Goal: Transaction & Acquisition: Book appointment/travel/reservation

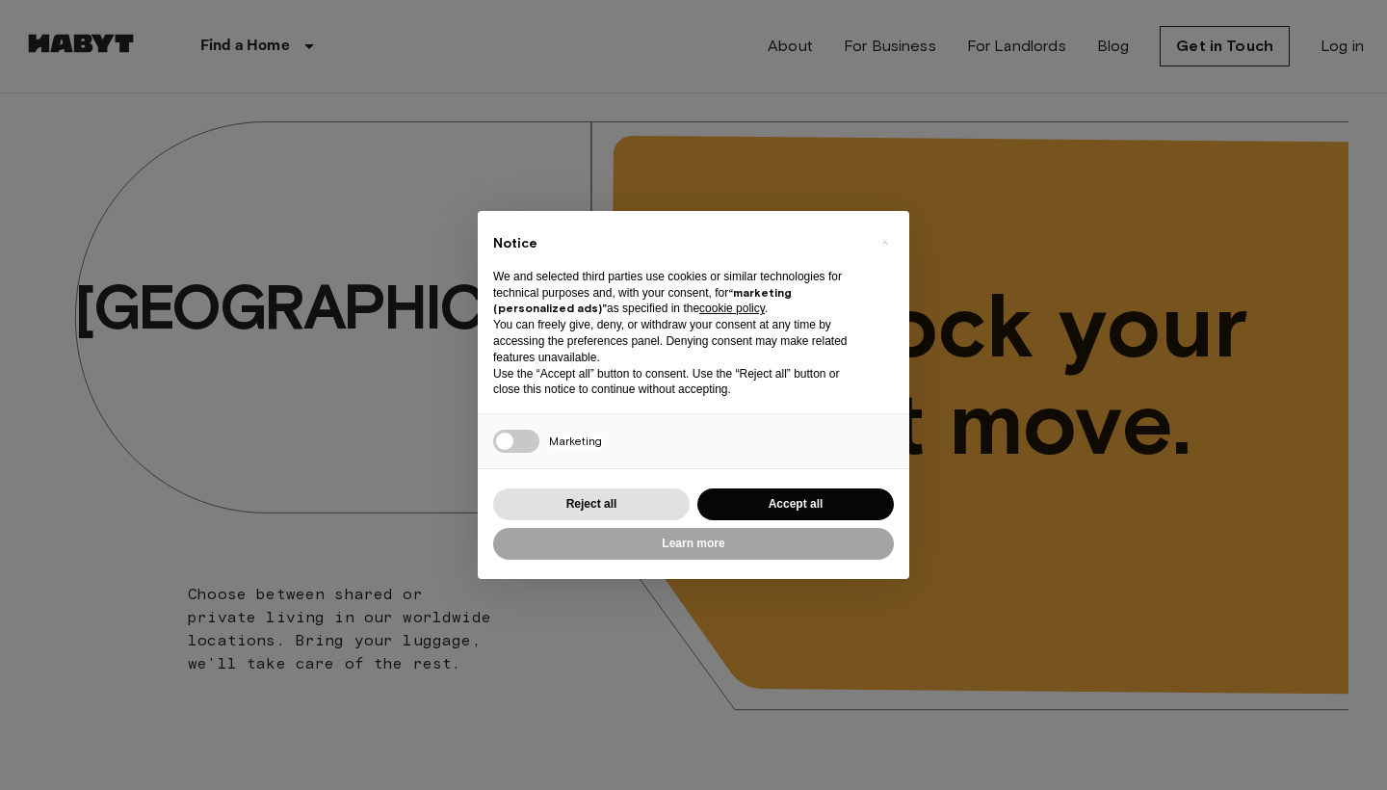
click at [799, 502] on button "Accept all" at bounding box center [795, 504] width 197 height 32
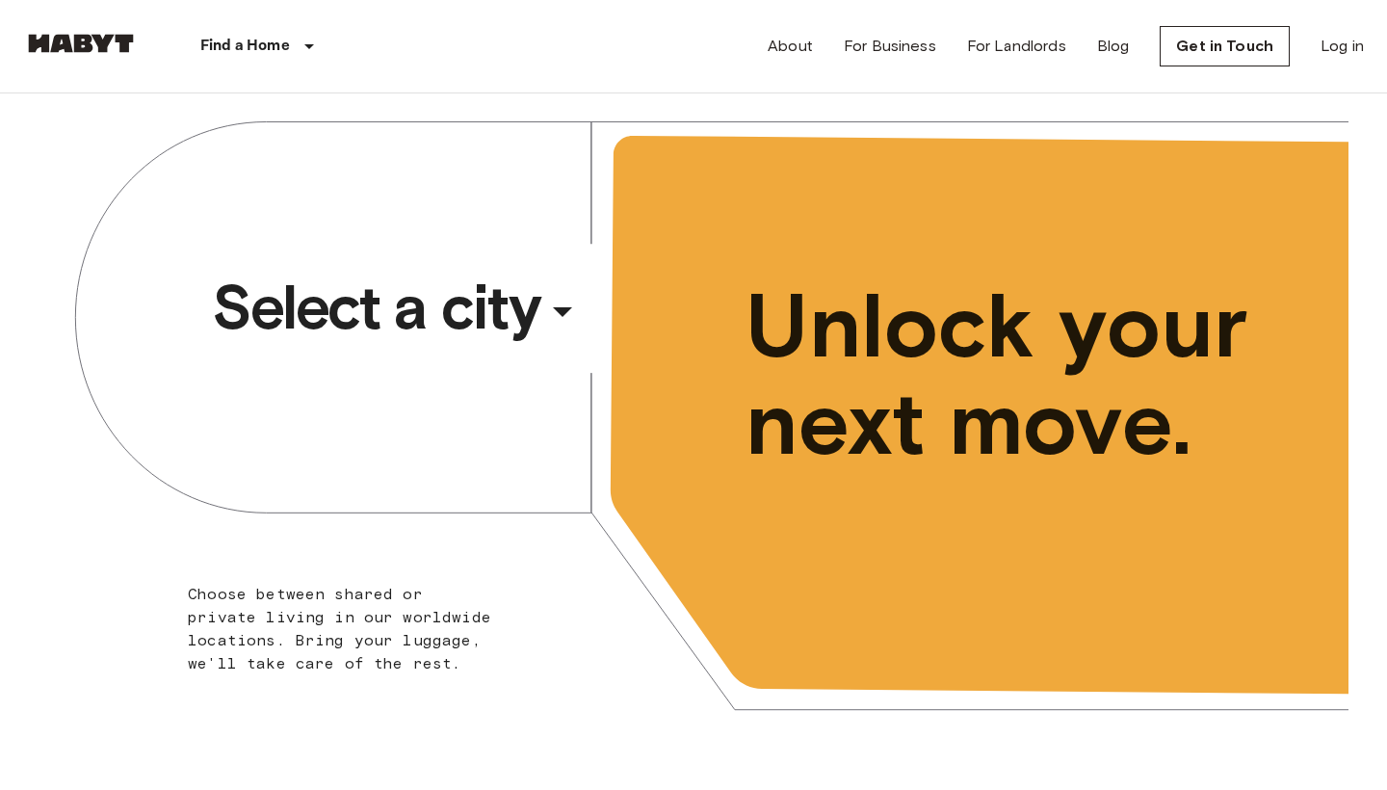
click at [560, 302] on icon "button" at bounding box center [562, 311] width 46 height 46
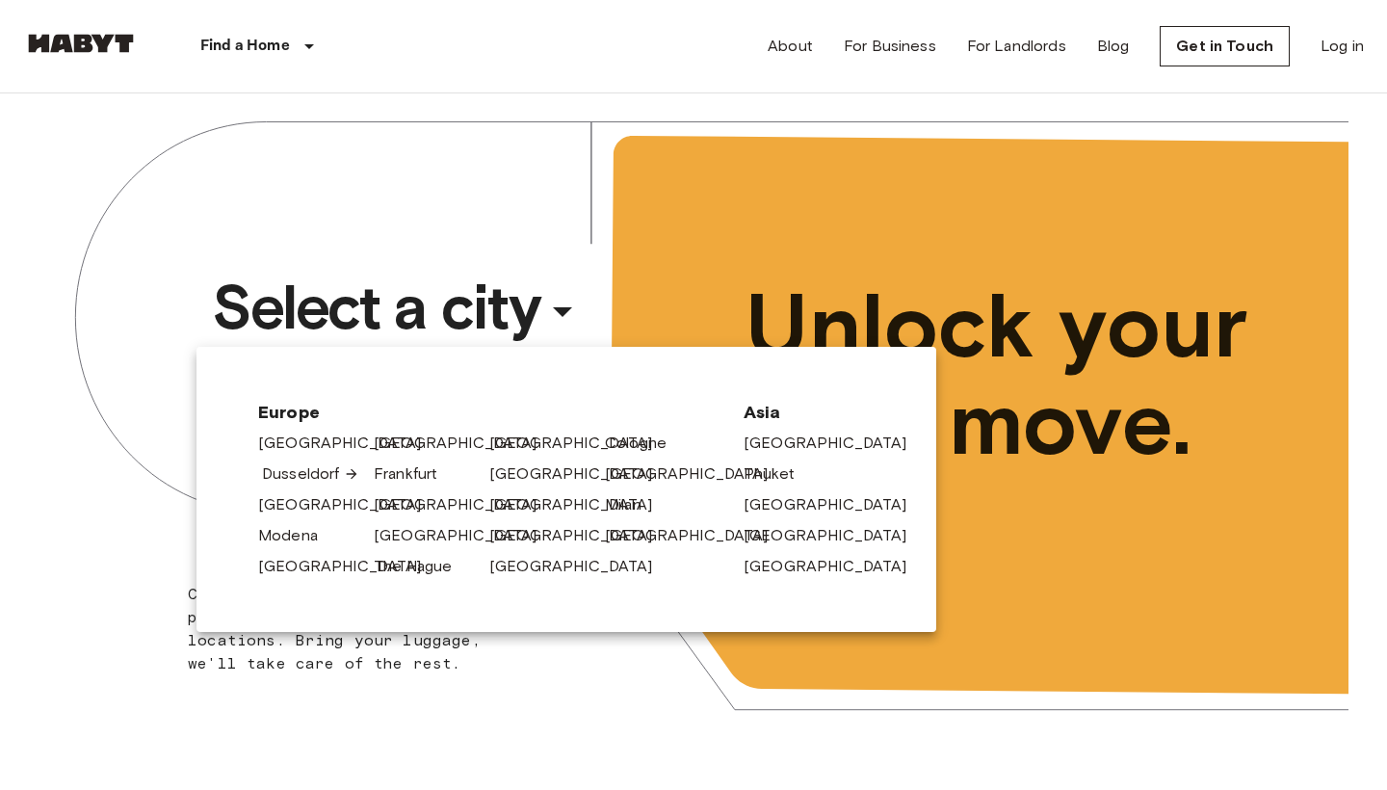
click at [316, 472] on link "Dusseldorf" at bounding box center [310, 473] width 97 height 23
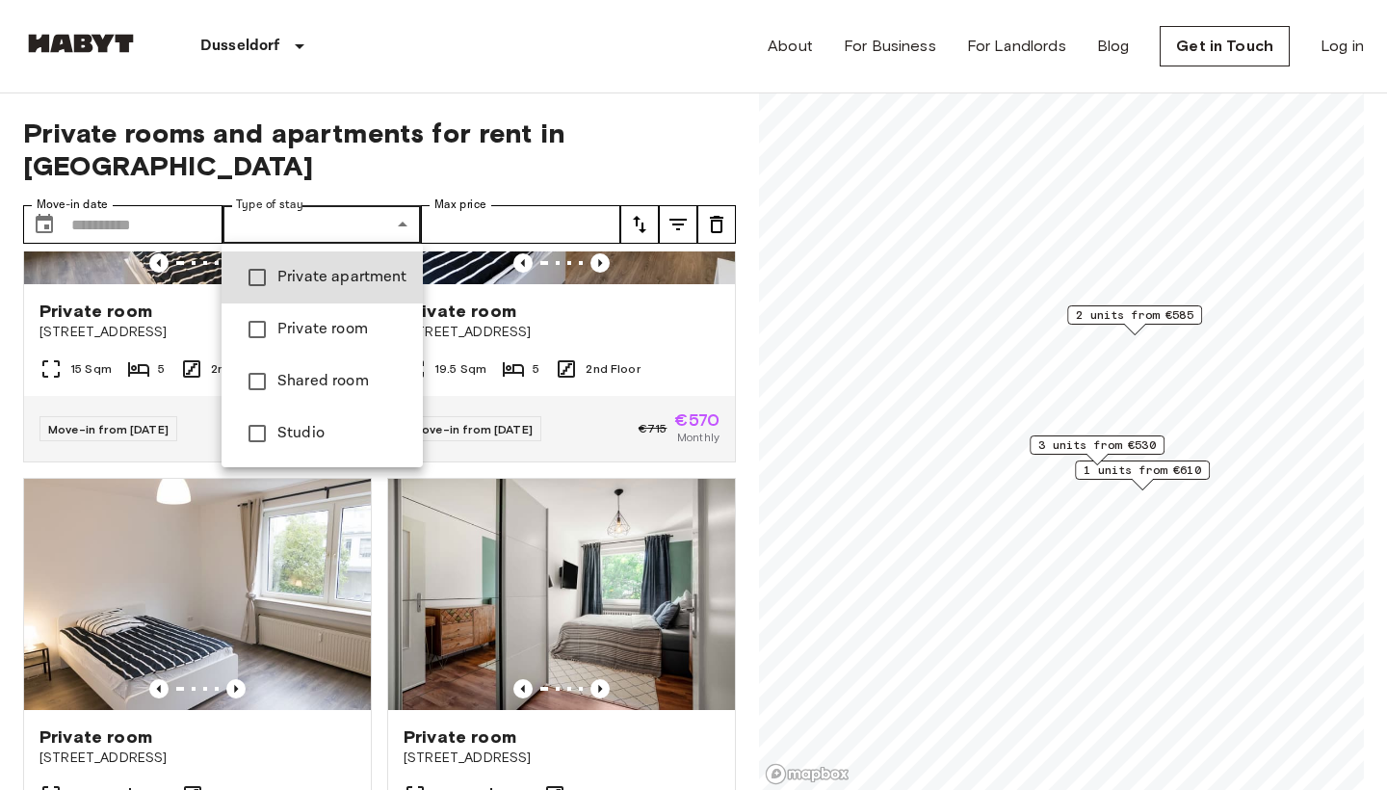
click at [376, 278] on span "Private apartment" at bounding box center [342, 277] width 130 height 23
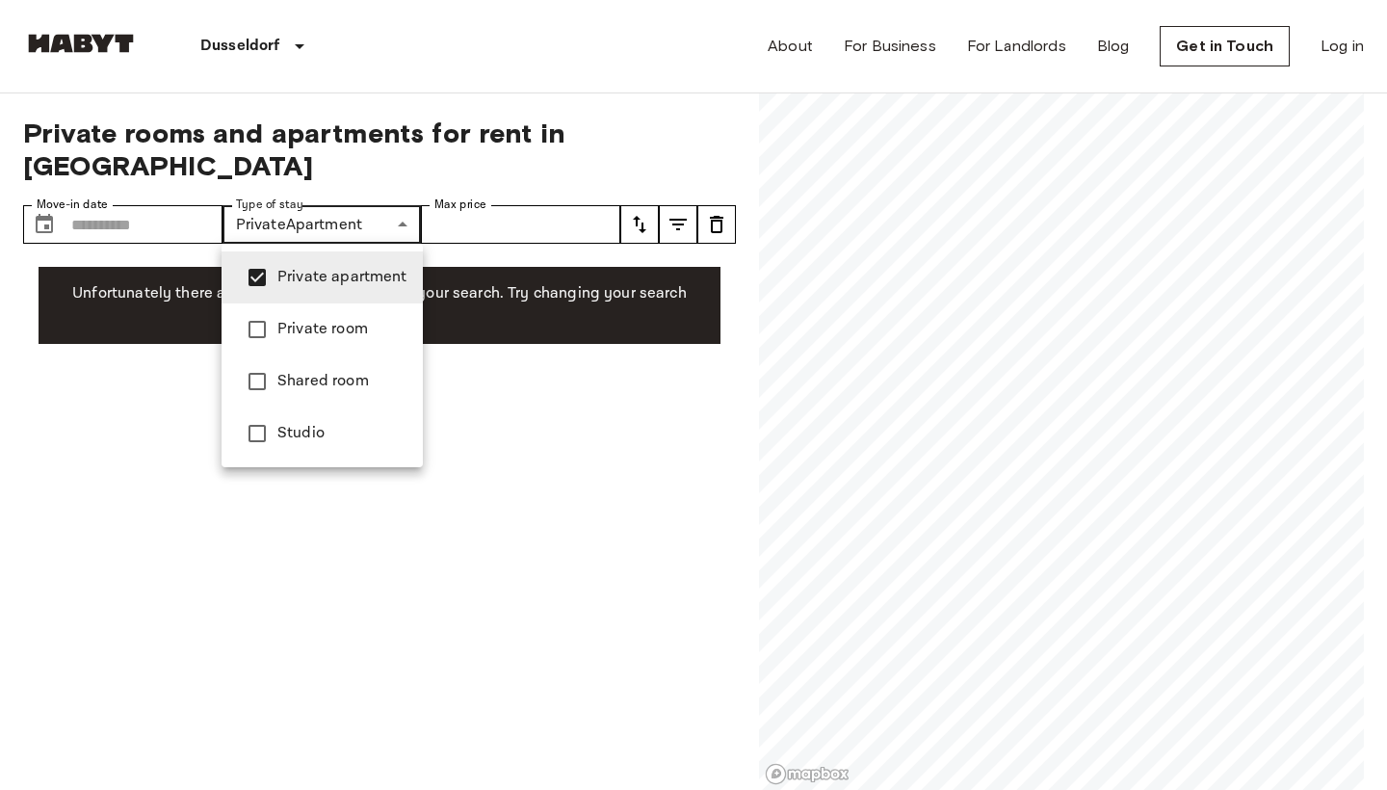
click at [381, 229] on div at bounding box center [693, 395] width 1387 height 790
click at [328, 422] on span "Studio" at bounding box center [342, 433] width 130 height 23
click at [368, 231] on div at bounding box center [693, 395] width 1387 height 790
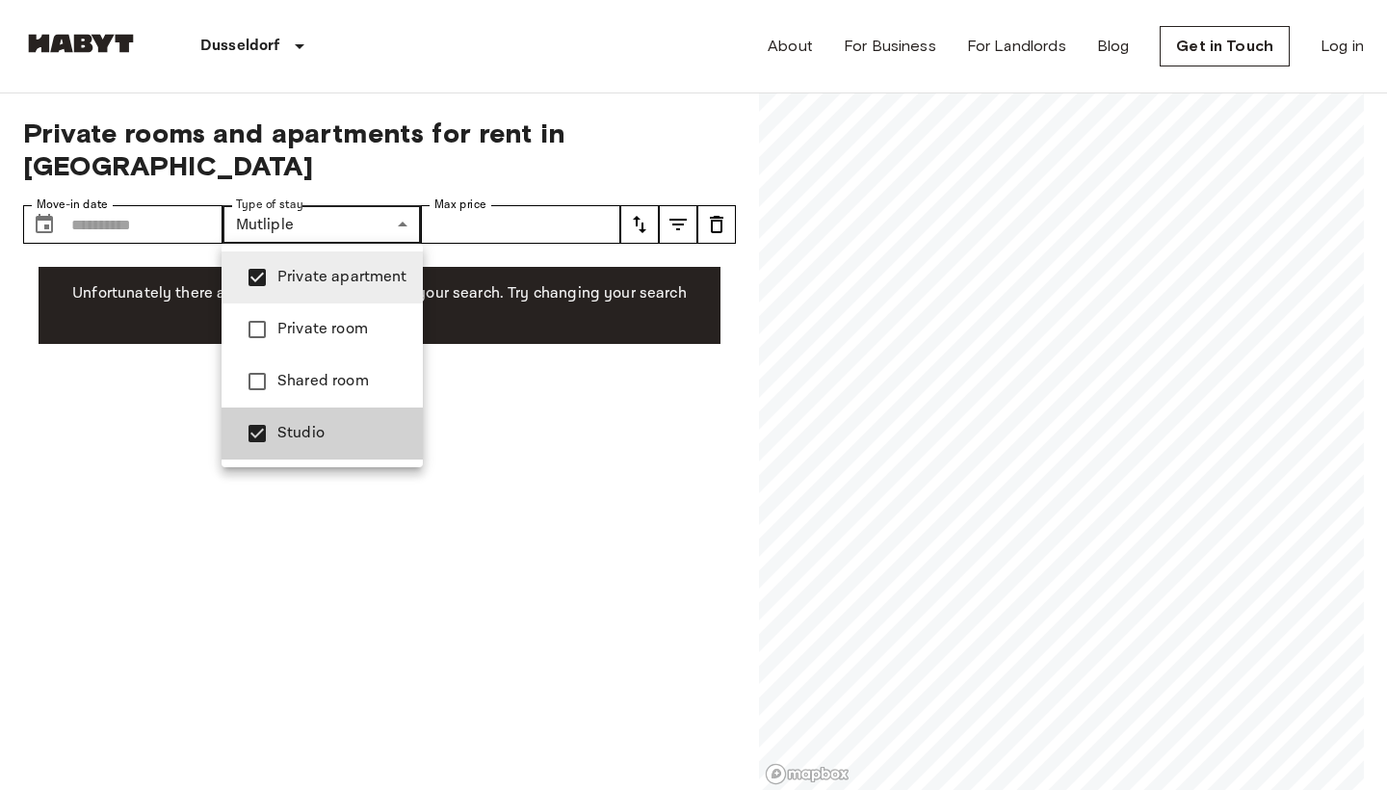
click at [335, 337] on span "Private room" at bounding box center [342, 329] width 130 height 23
type input "**********"
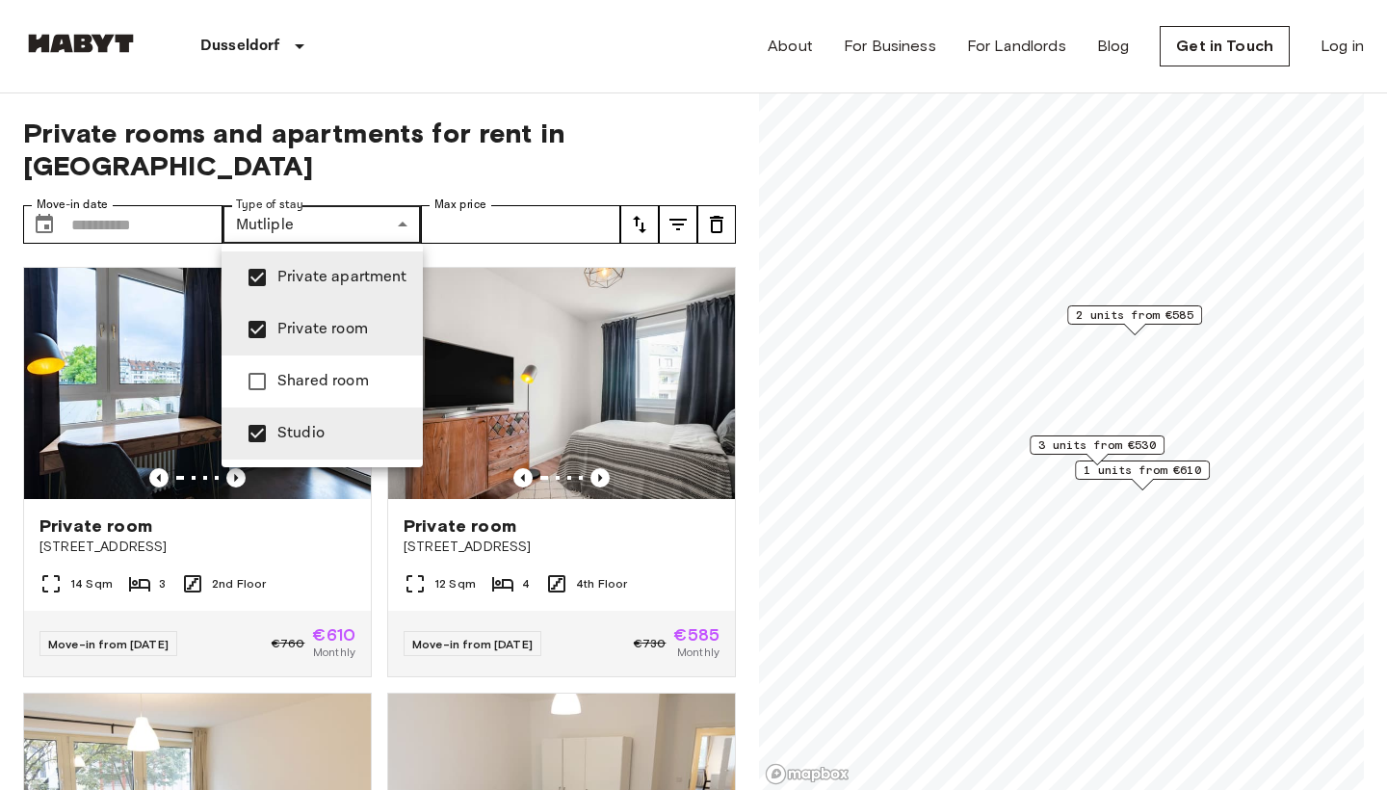
click at [375, 220] on div at bounding box center [693, 395] width 1387 height 790
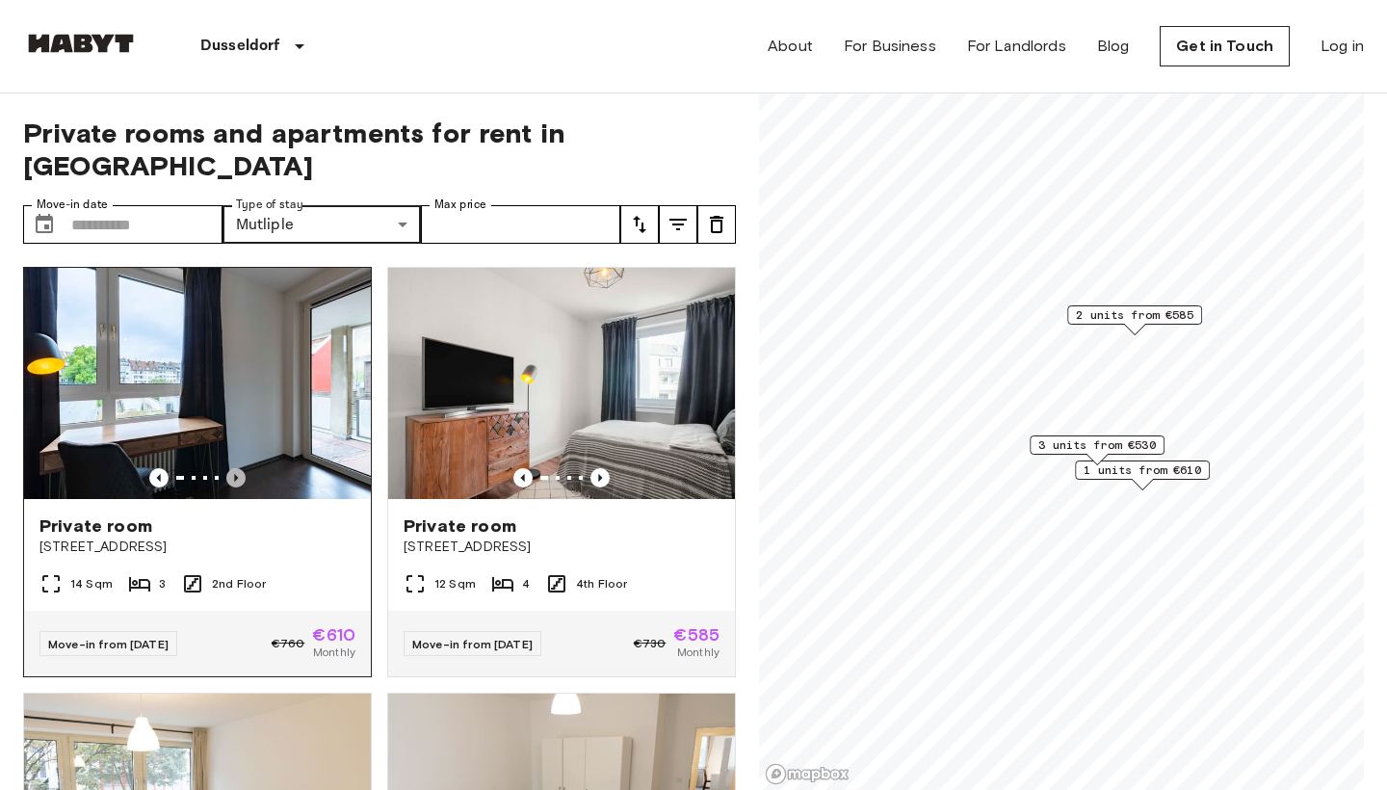
click at [232, 472] on icon "Previous image" at bounding box center [235, 477] width 19 height 19
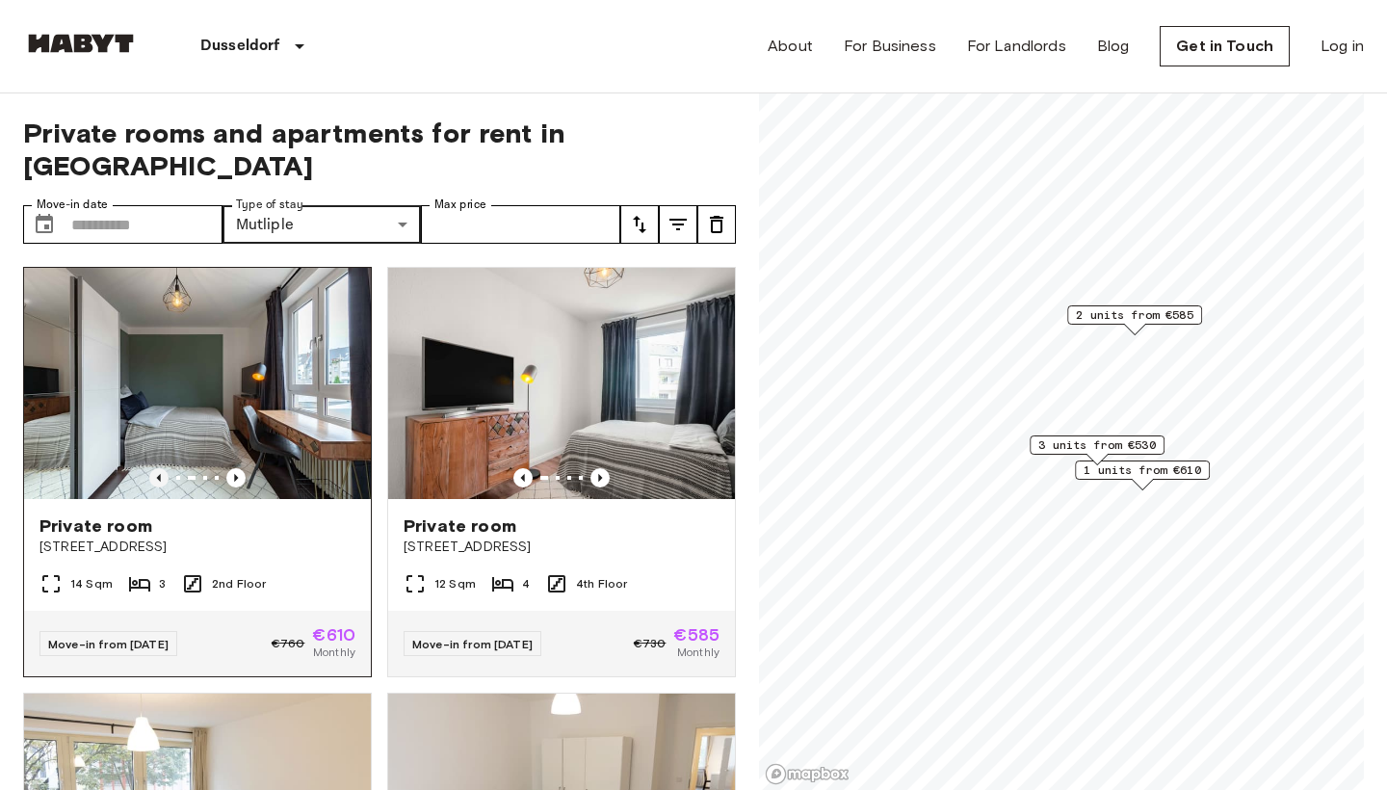
click at [155, 474] on icon "Previous image" at bounding box center [158, 477] width 19 height 19
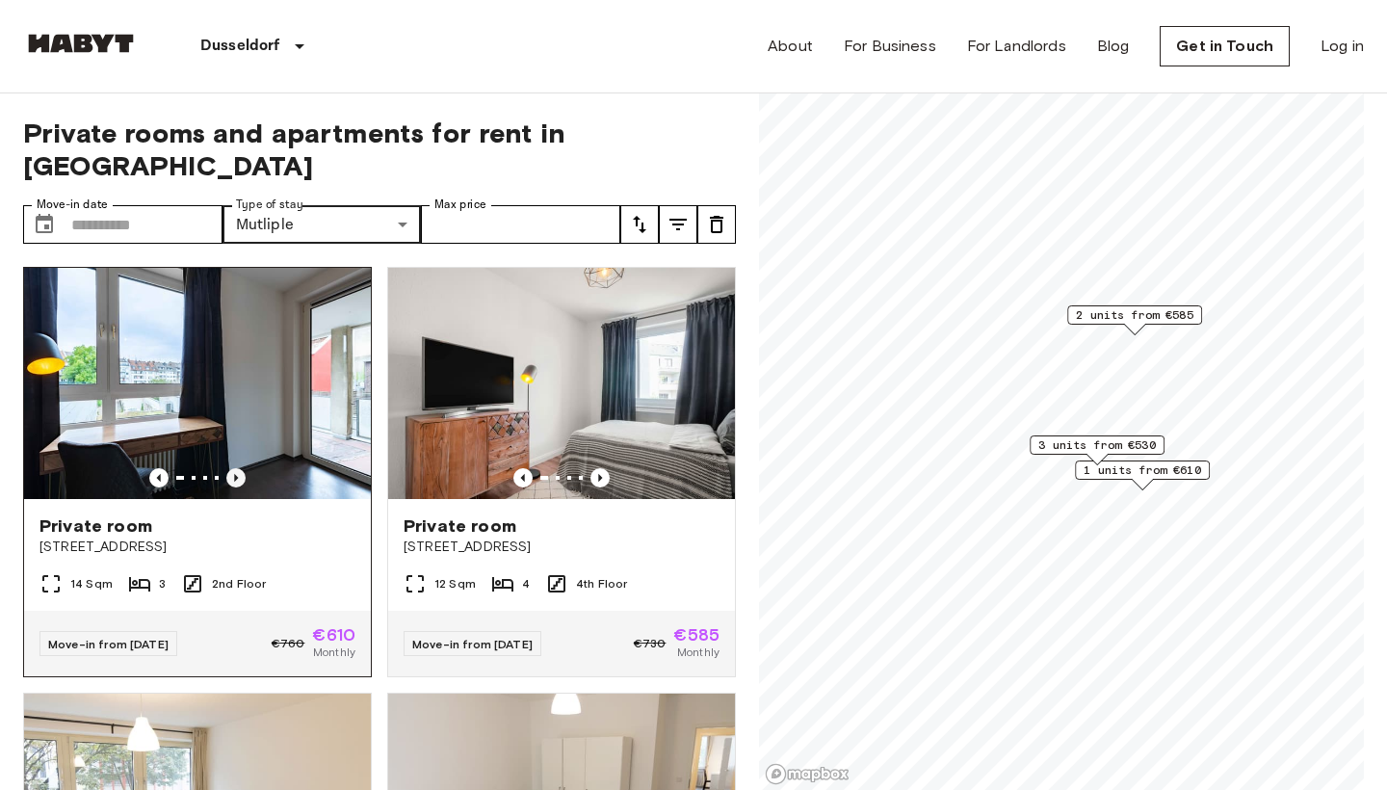
click at [242, 475] on icon "Previous image" at bounding box center [235, 477] width 19 height 19
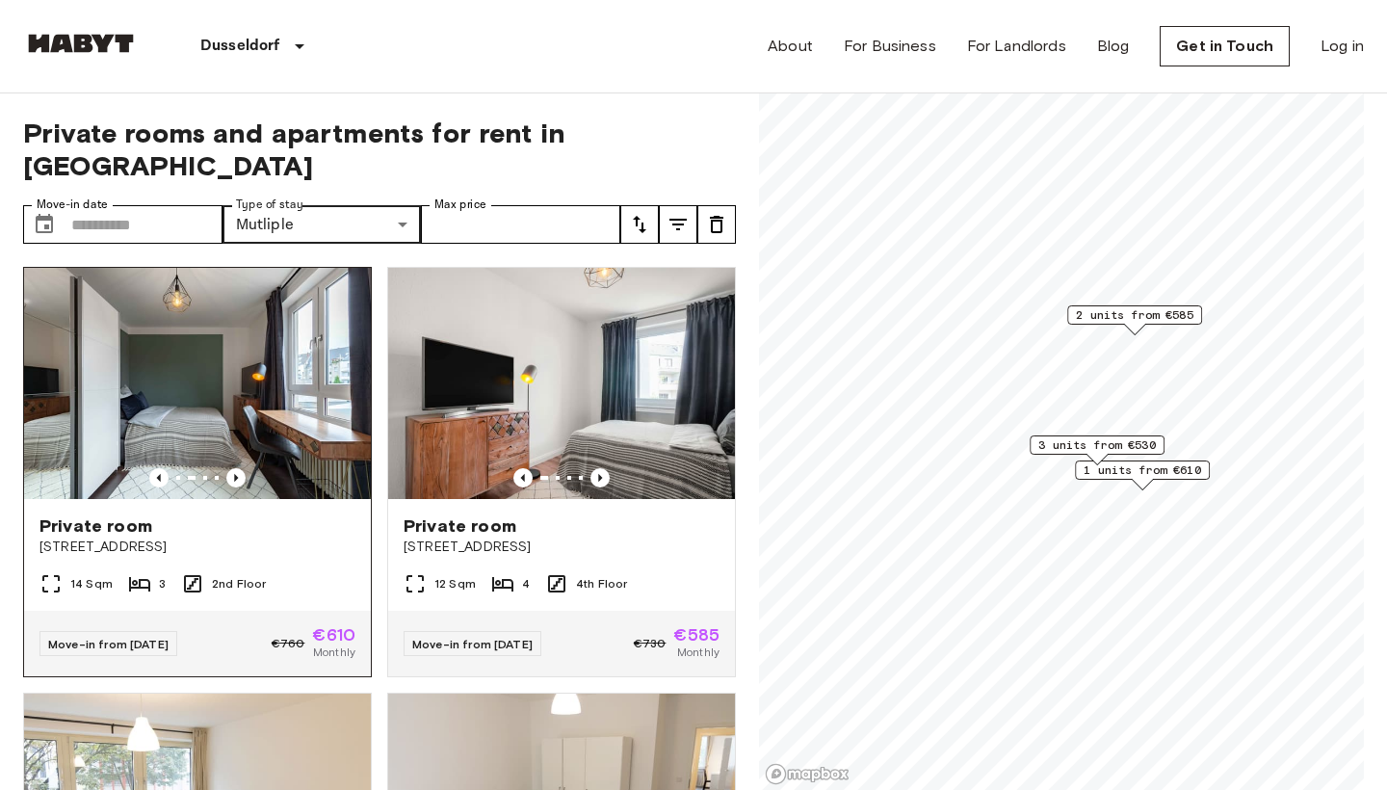
click at [253, 372] on img at bounding box center [197, 383] width 347 height 231
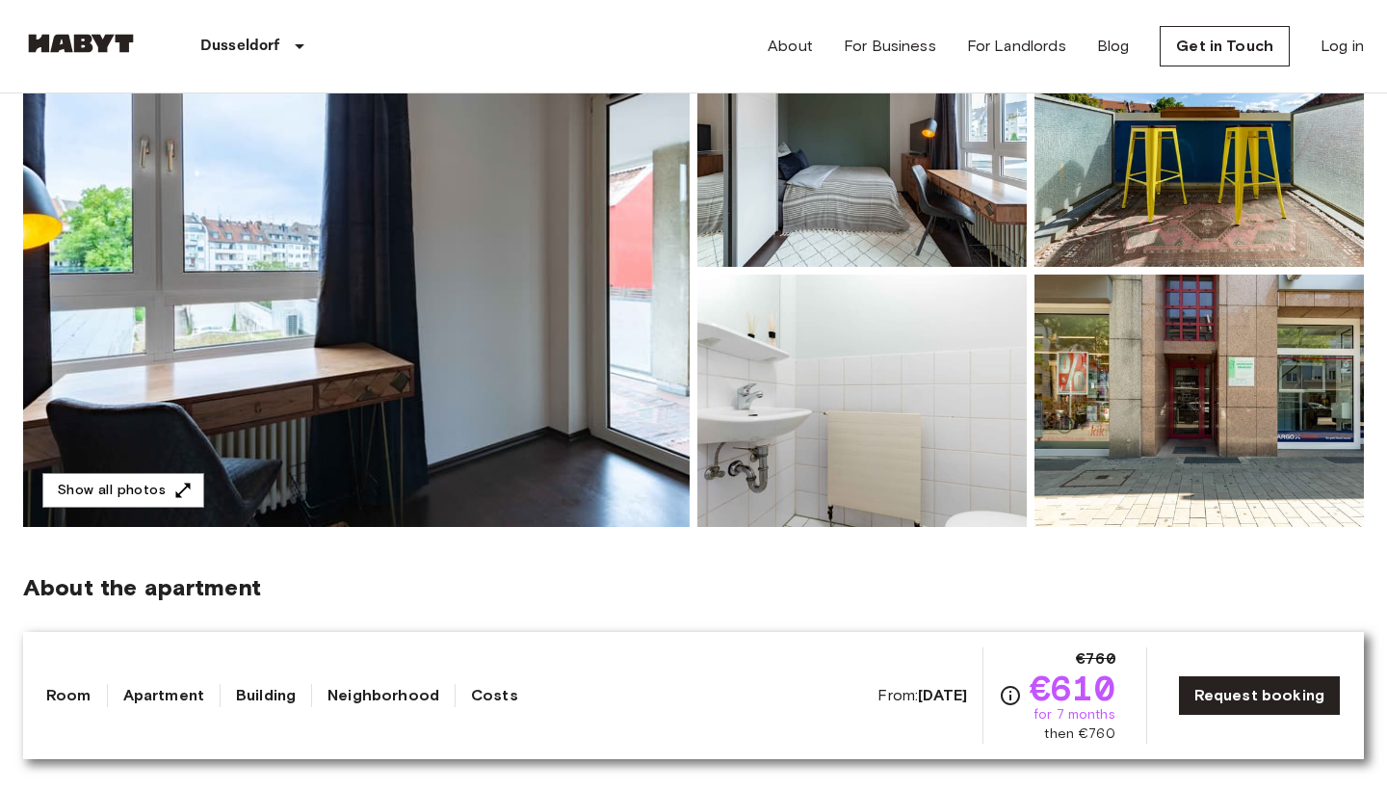
scroll to position [252, 0]
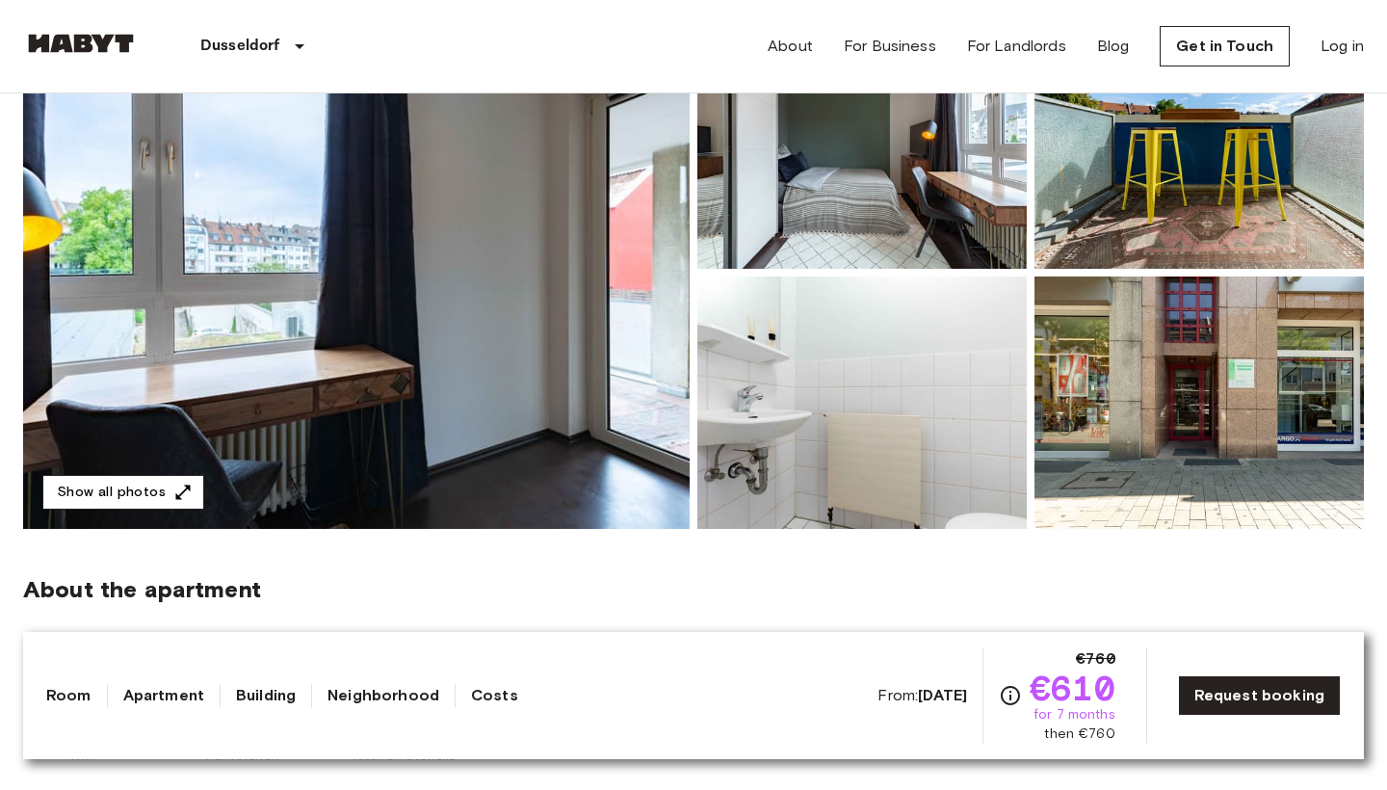
click at [186, 495] on icon "button" at bounding box center [182, 492] width 19 height 19
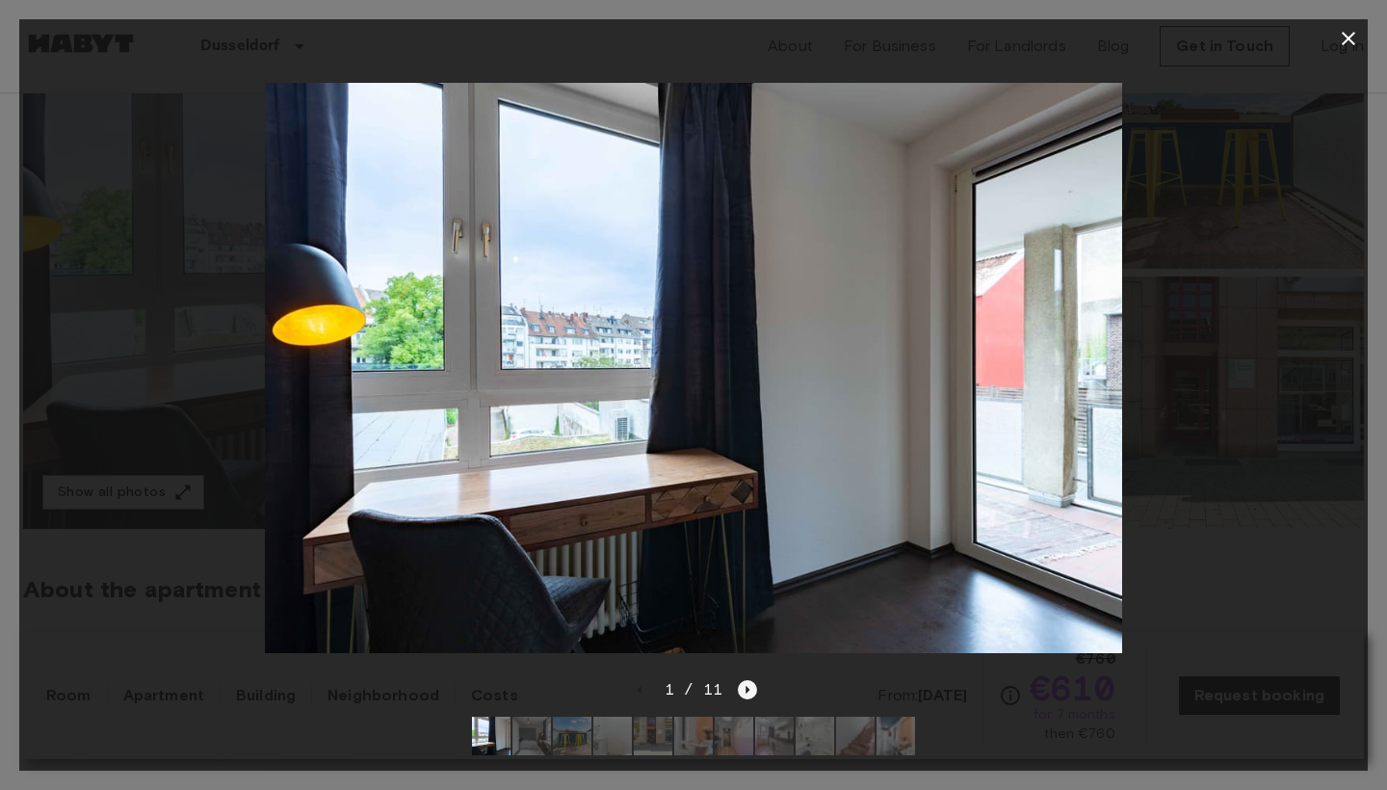
click at [751, 696] on icon "Next image" at bounding box center [747, 689] width 19 height 19
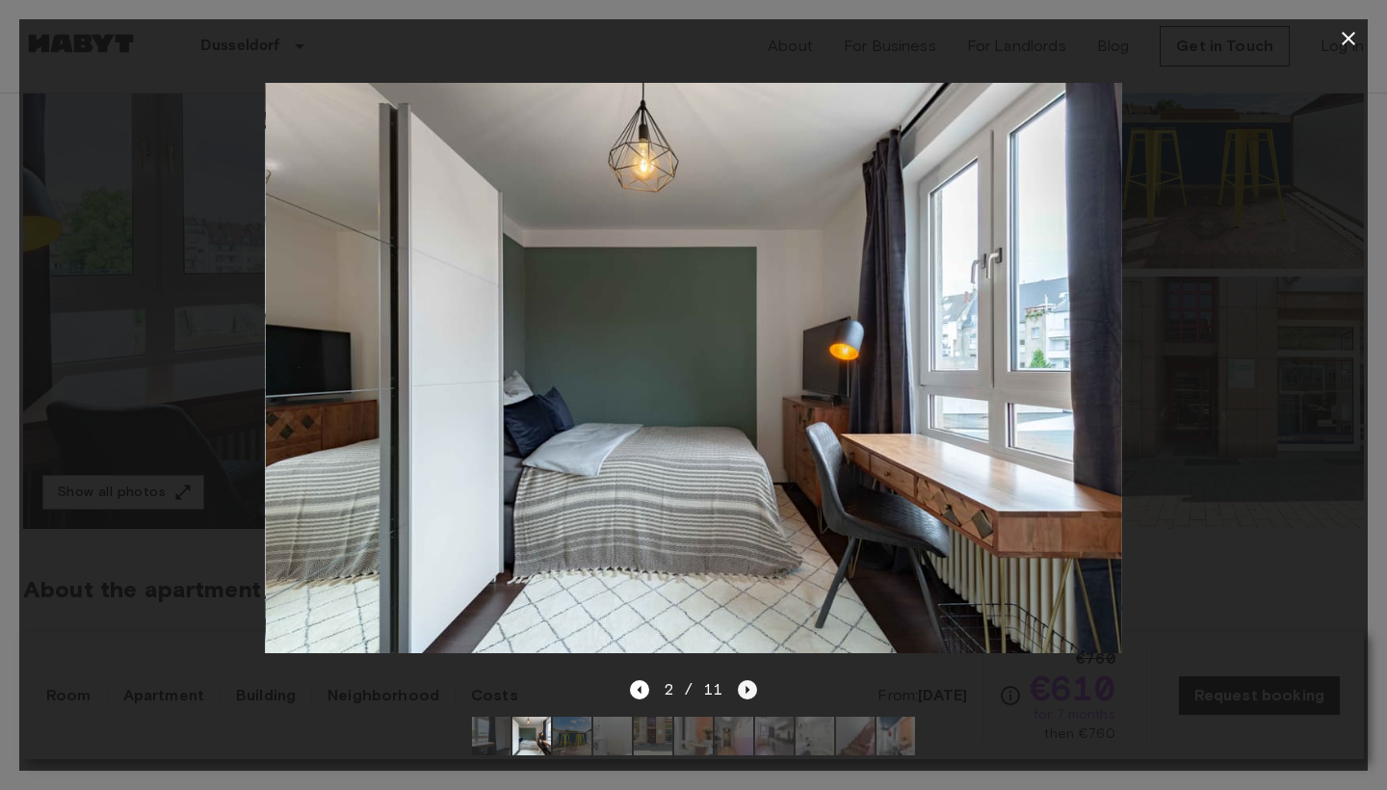
click at [751, 696] on icon "Next image" at bounding box center [747, 689] width 19 height 19
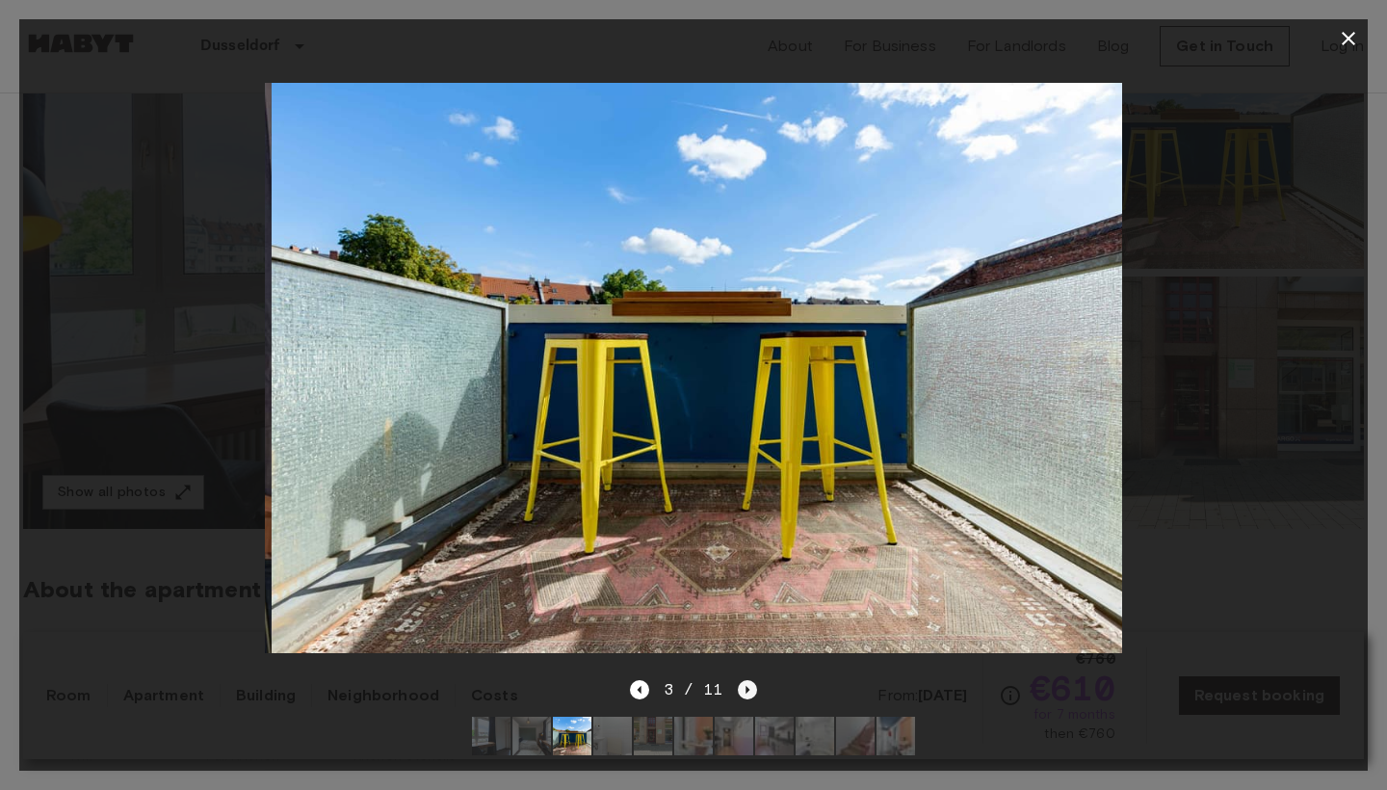
click at [751, 696] on icon "Next image" at bounding box center [747, 689] width 19 height 19
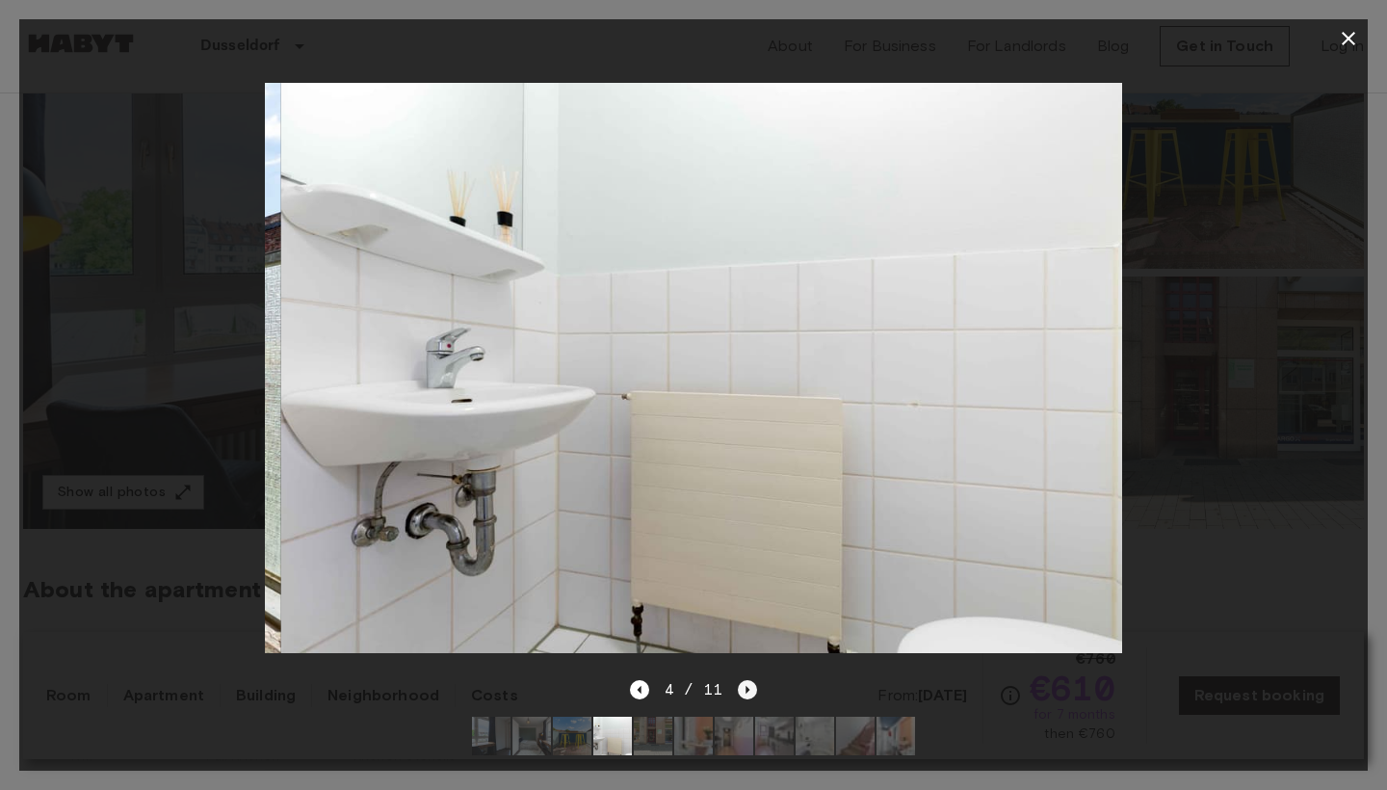
click at [751, 696] on icon "Next image" at bounding box center [747, 689] width 19 height 19
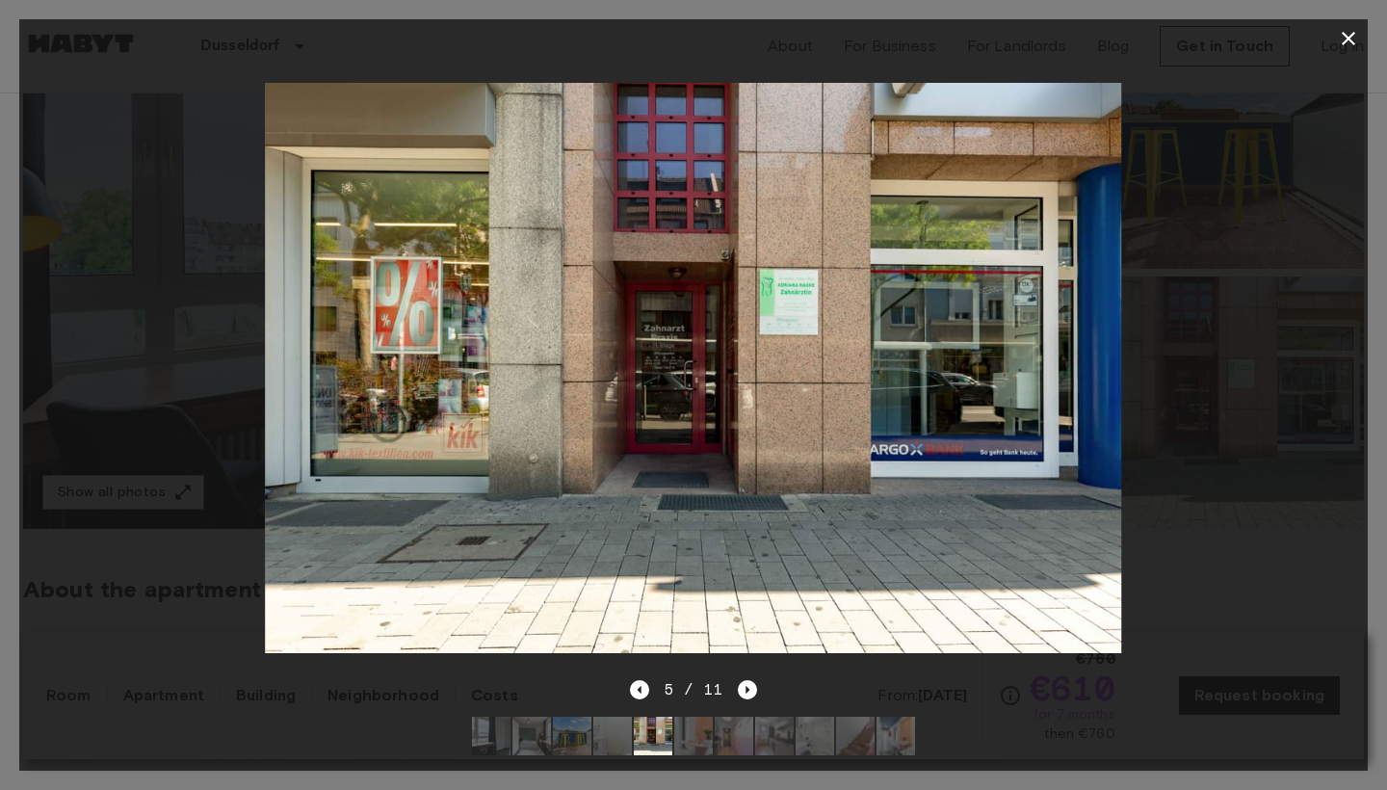
click at [737, 700] on div "5 / 11" at bounding box center [694, 689] width 128 height 23
click at [748, 692] on icon "Next image" at bounding box center [747, 689] width 19 height 19
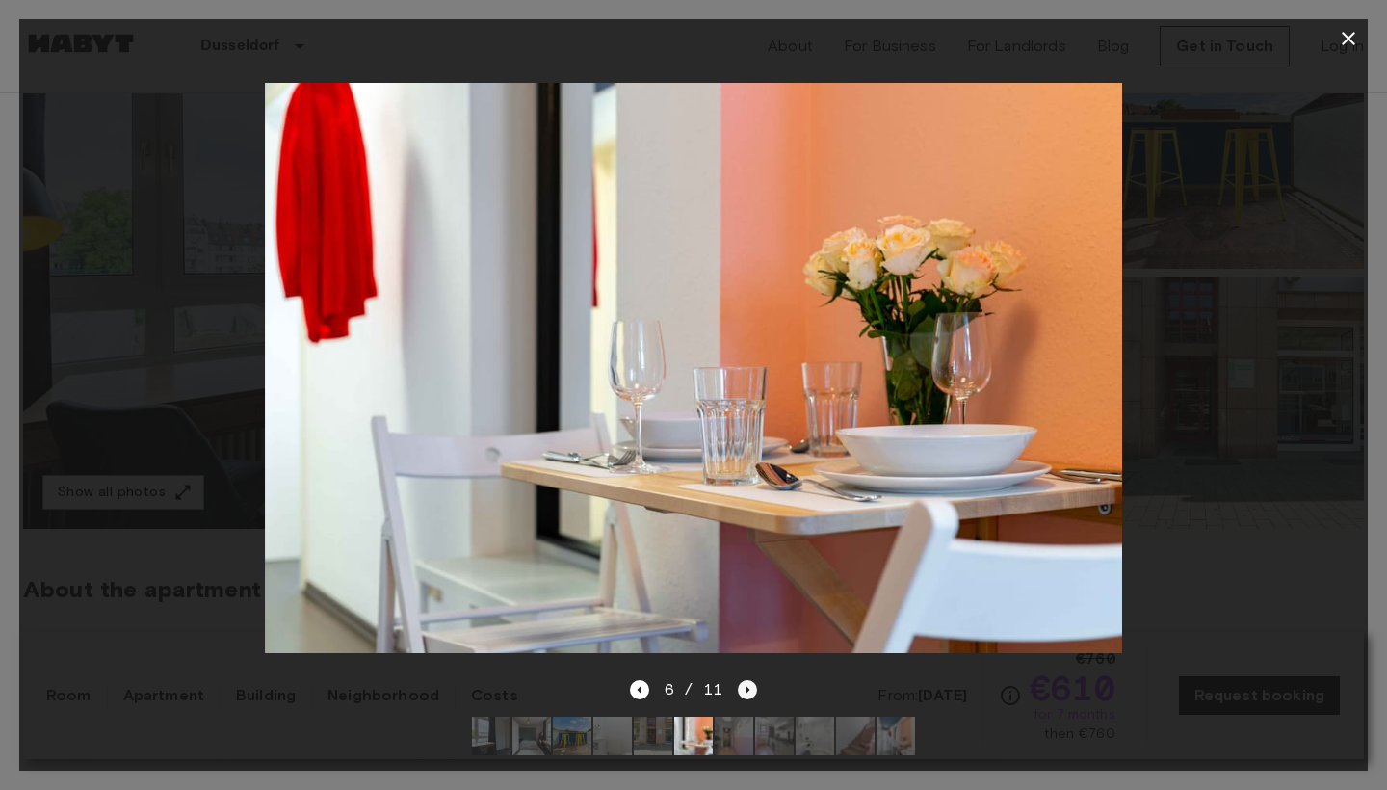
click at [748, 692] on icon "Next image" at bounding box center [747, 689] width 19 height 19
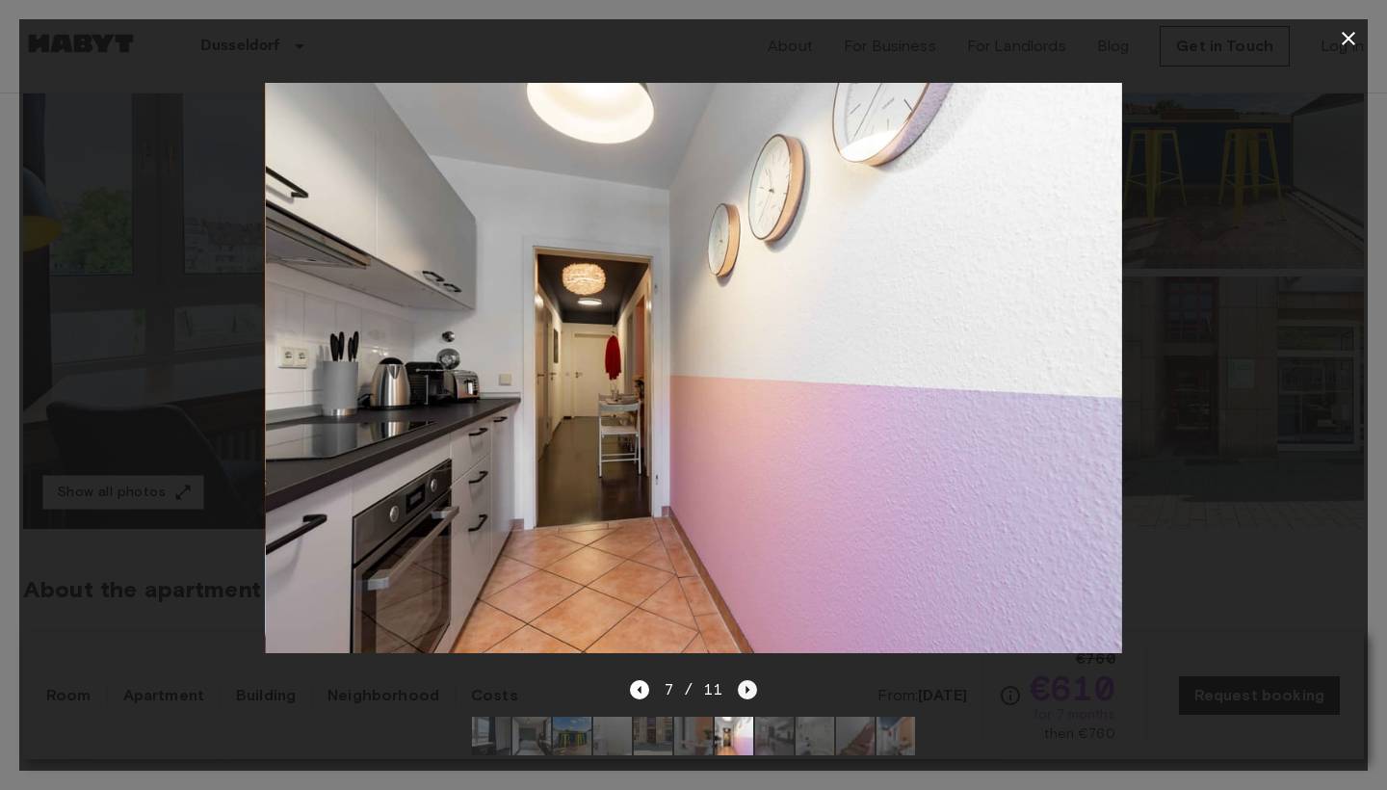
click at [748, 692] on icon "Next image" at bounding box center [747, 689] width 19 height 19
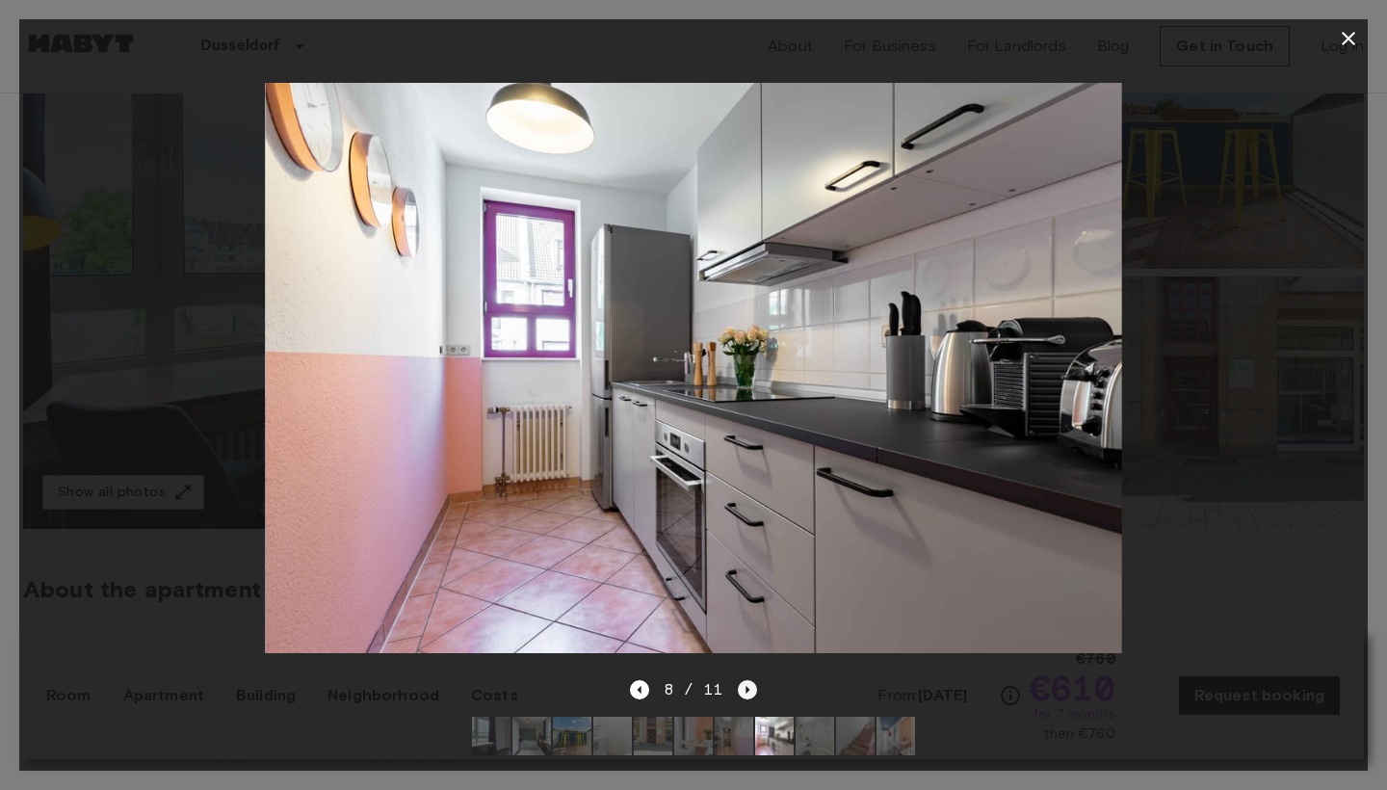
click at [748, 692] on icon "Next image" at bounding box center [747, 689] width 19 height 19
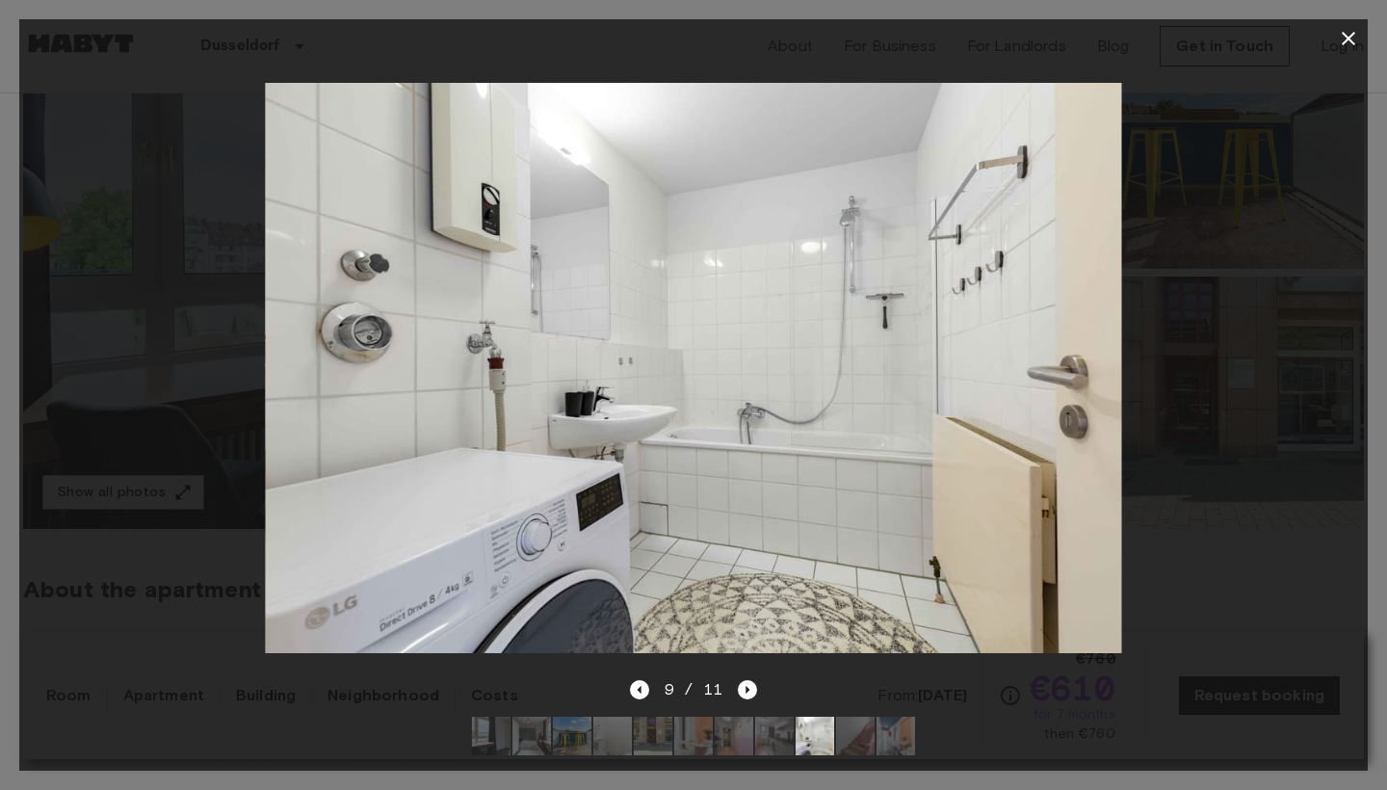
click at [1345, 39] on icon "button" at bounding box center [1348, 38] width 23 height 23
